Goal: Navigation & Orientation: Go to known website

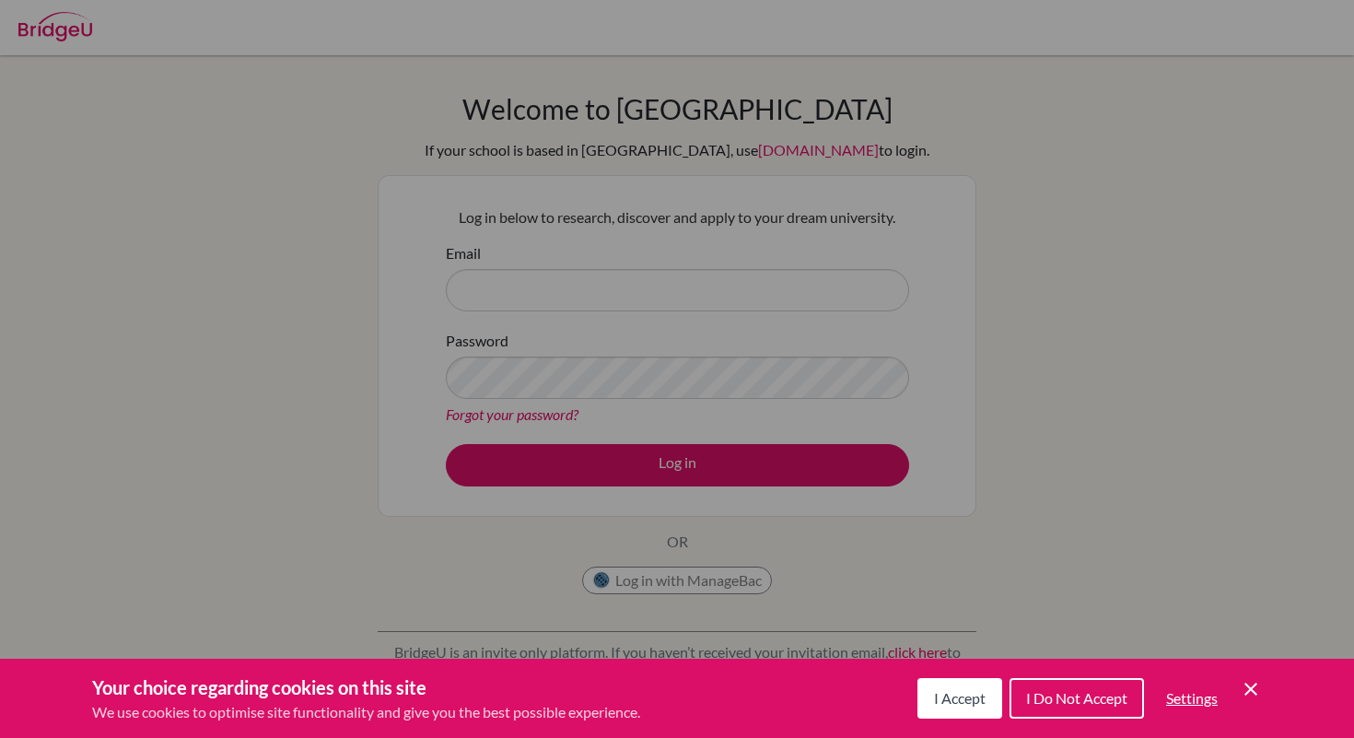
click at [959, 692] on span "I Accept" at bounding box center [960, 697] width 52 height 17
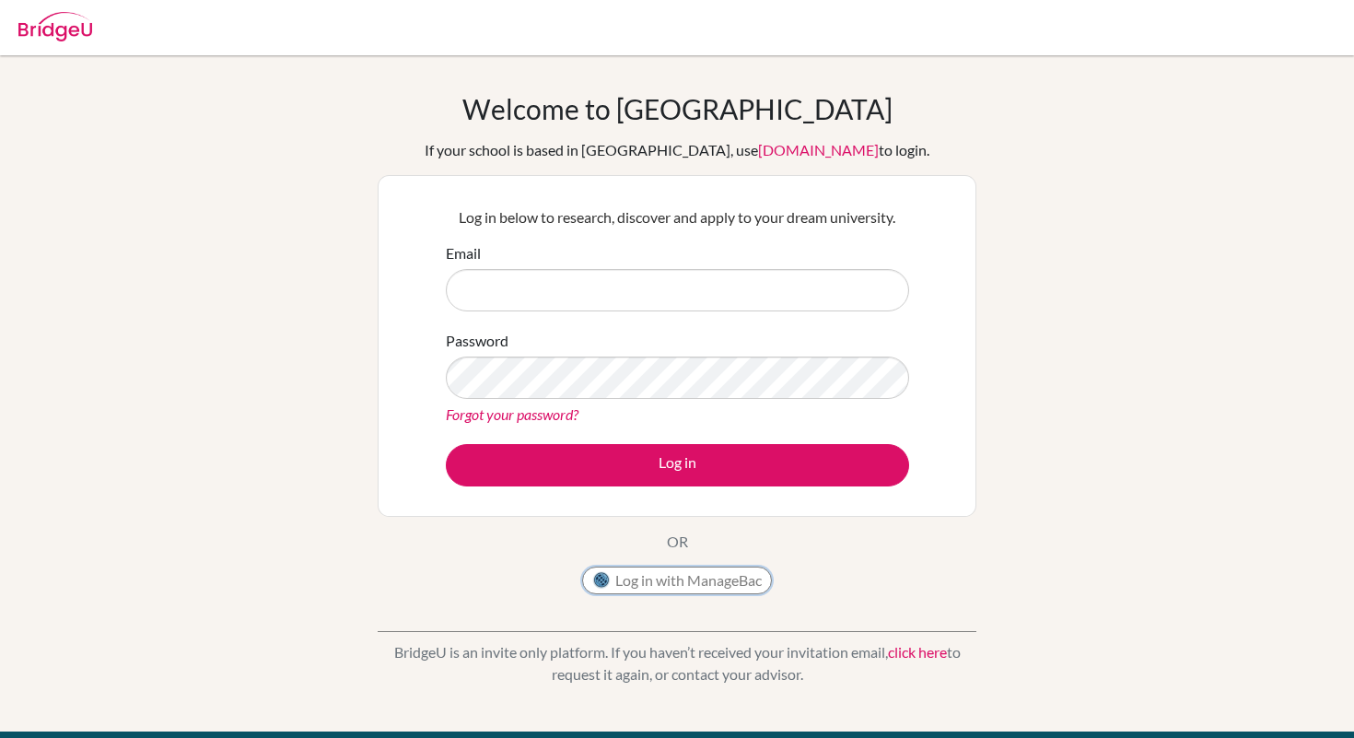
click at [692, 577] on button "Log in with ManageBac" at bounding box center [677, 580] width 190 height 28
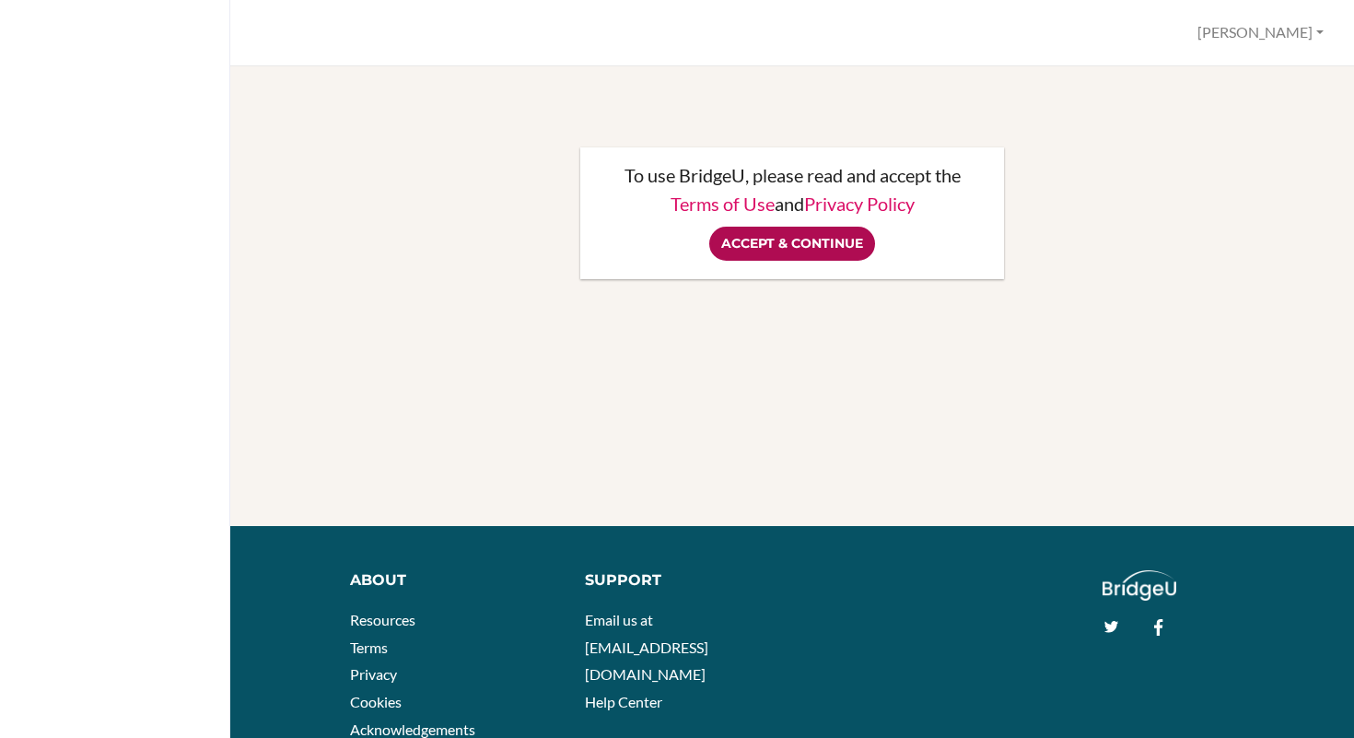
click at [798, 253] on input "Accept & Continue" at bounding box center [792, 244] width 166 height 34
